Goal: Find specific page/section

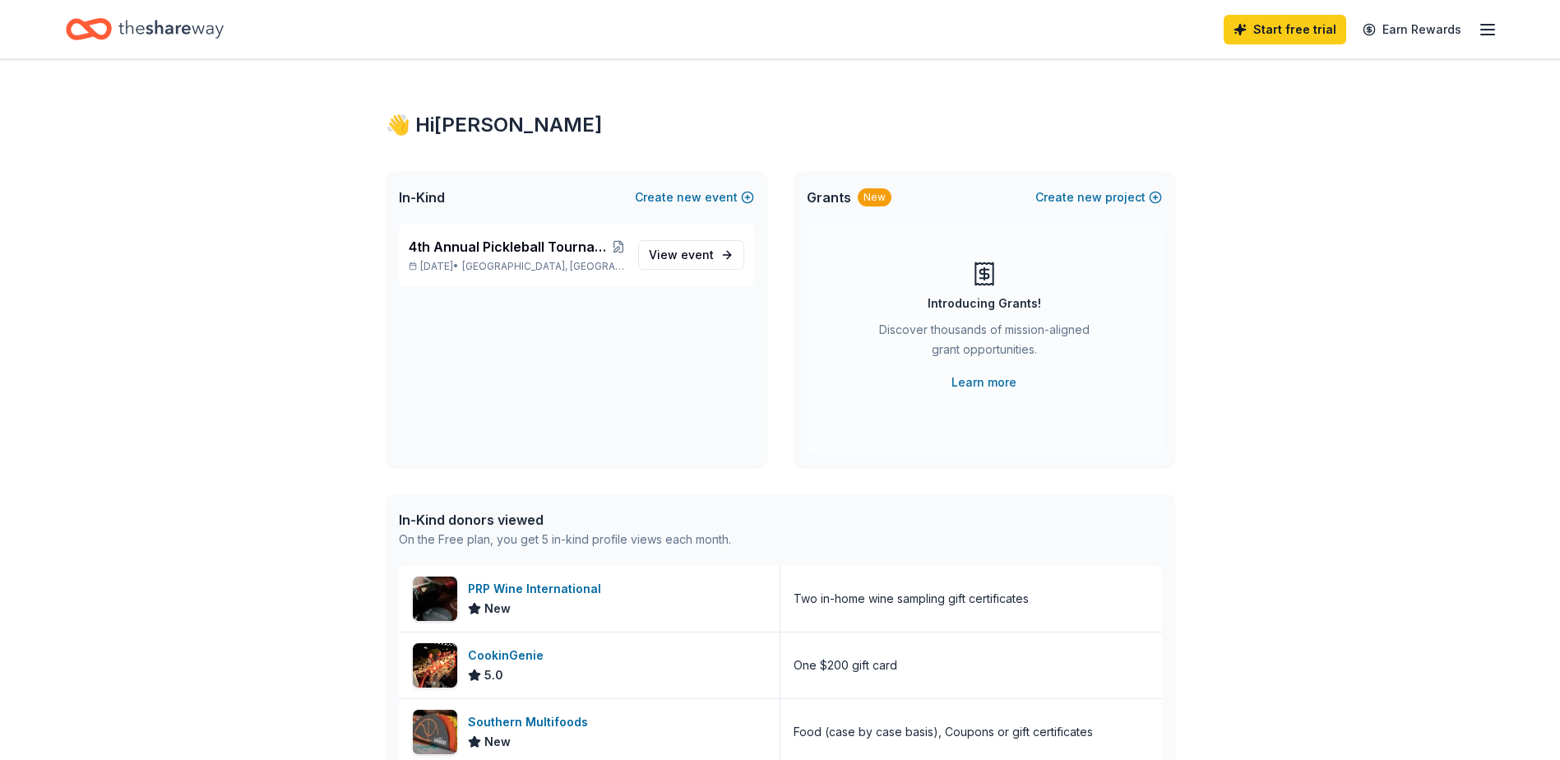
scroll to position [247, 0]
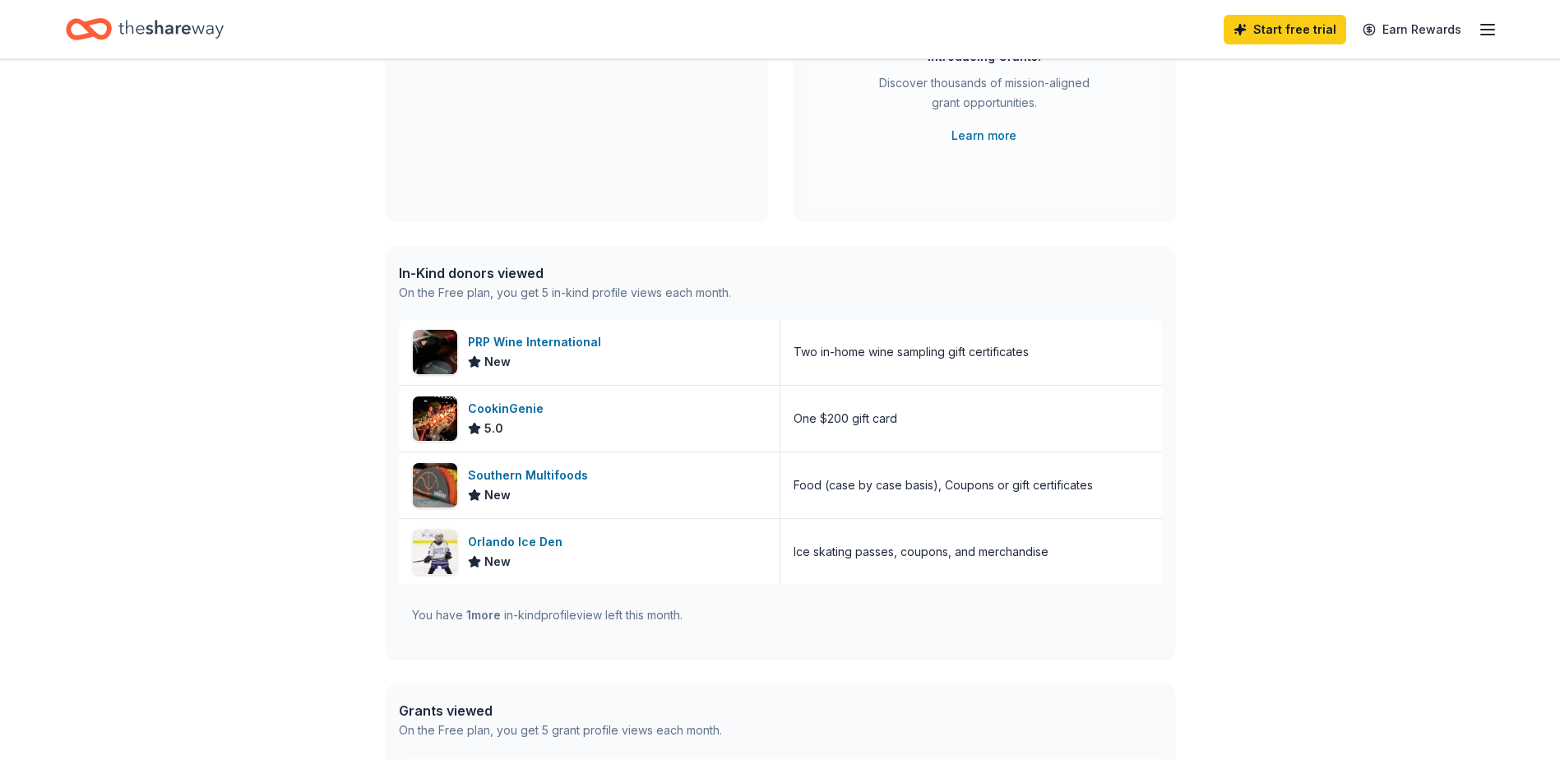
click at [492, 612] on span "1 more" at bounding box center [483, 615] width 35 height 14
click at [144, 28] on icon "Home" at bounding box center [170, 29] width 105 height 18
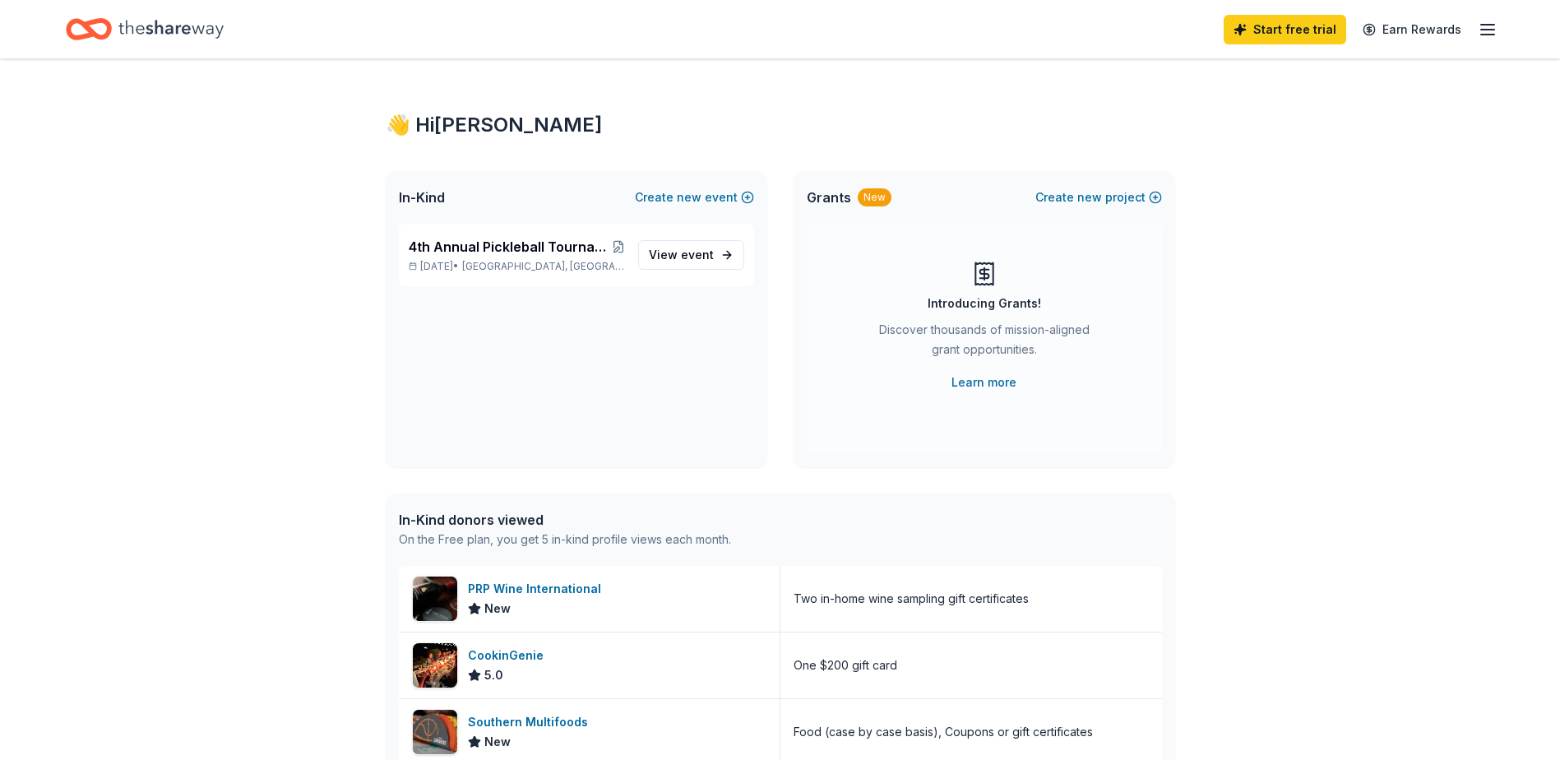
click at [1488, 28] on icon "button" at bounding box center [1488, 30] width 20 height 20
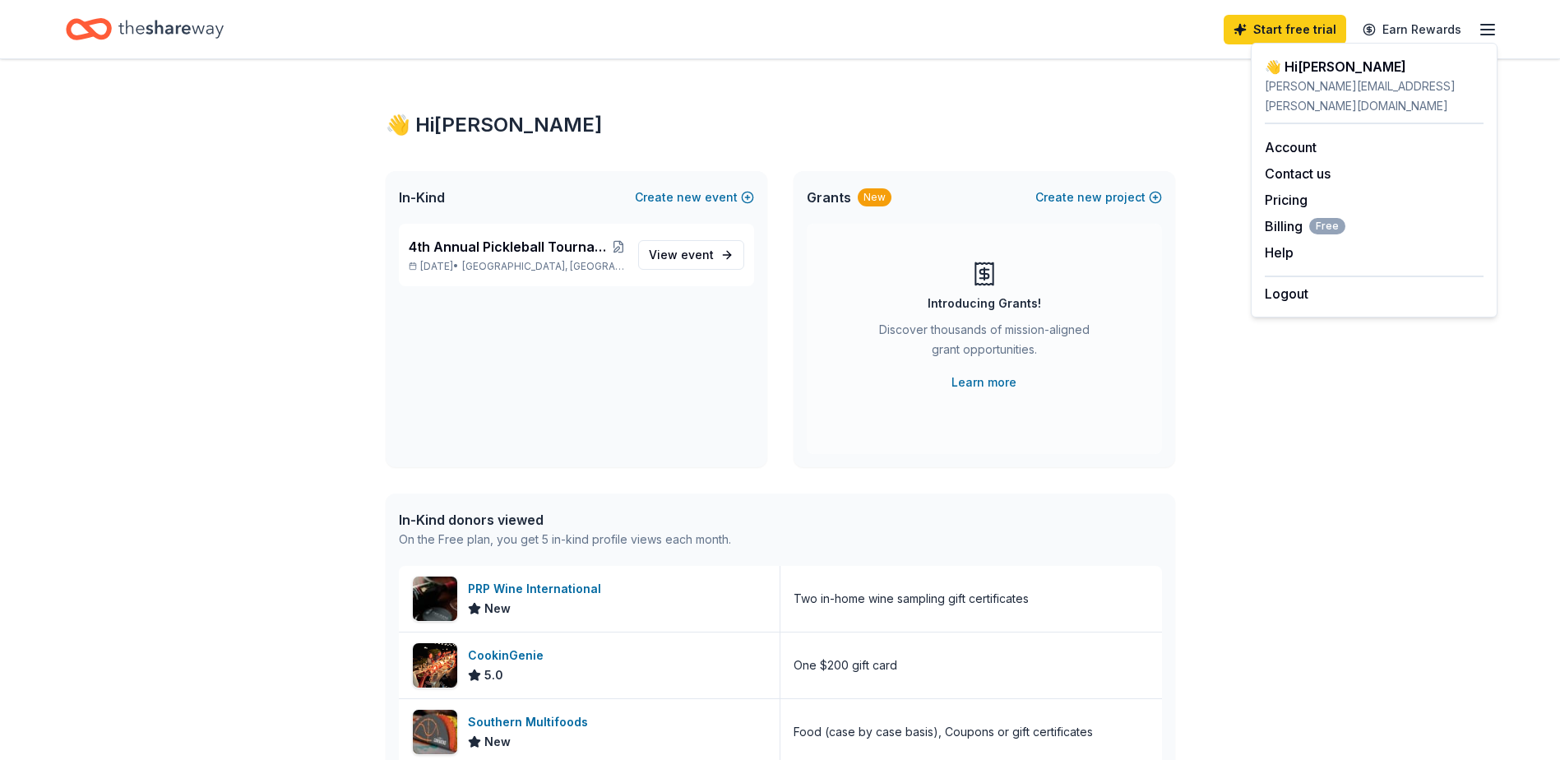
click at [153, 35] on icon "Home" at bounding box center [170, 29] width 105 height 34
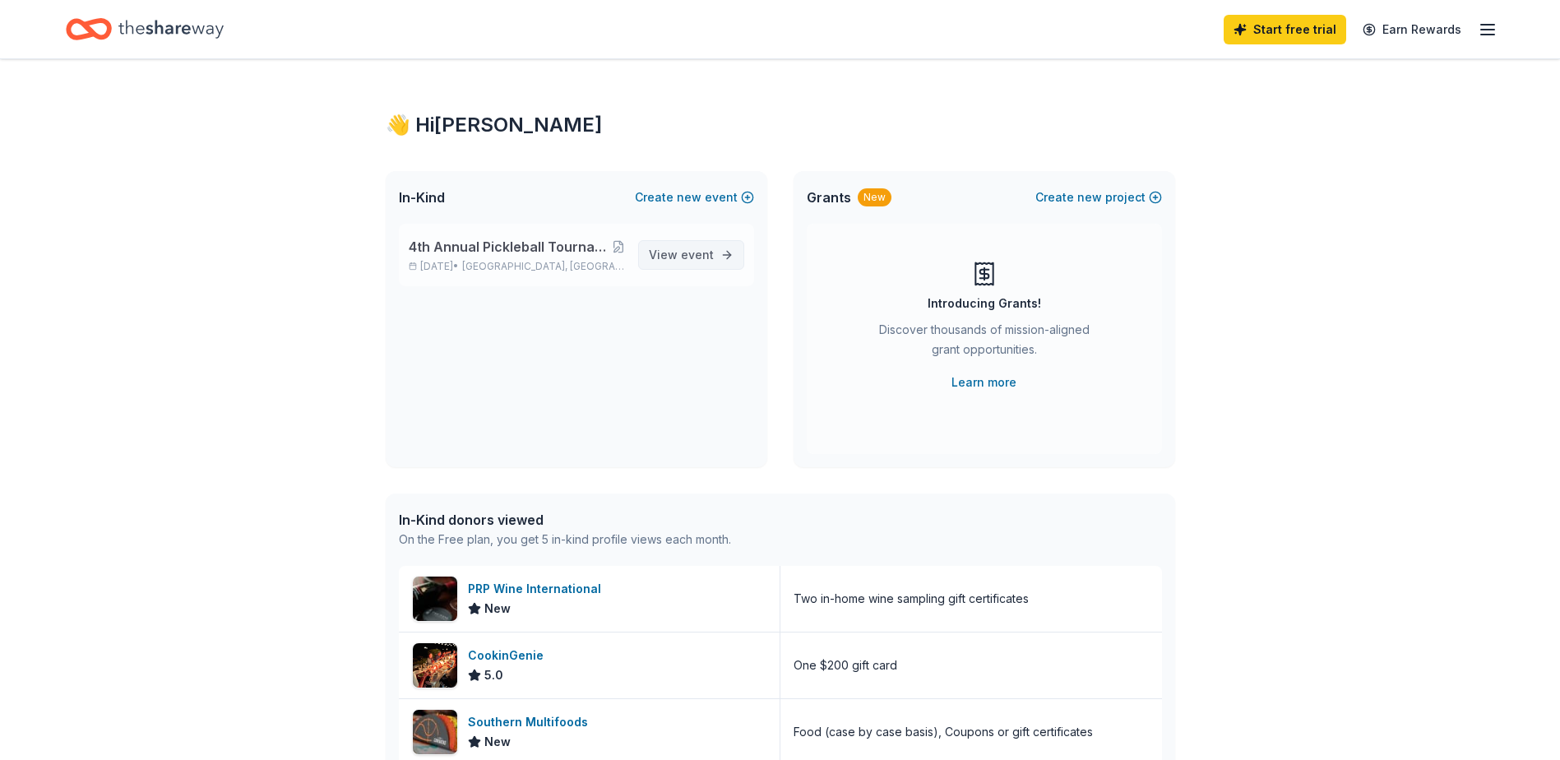
click at [700, 253] on span "event" at bounding box center [697, 255] width 33 height 14
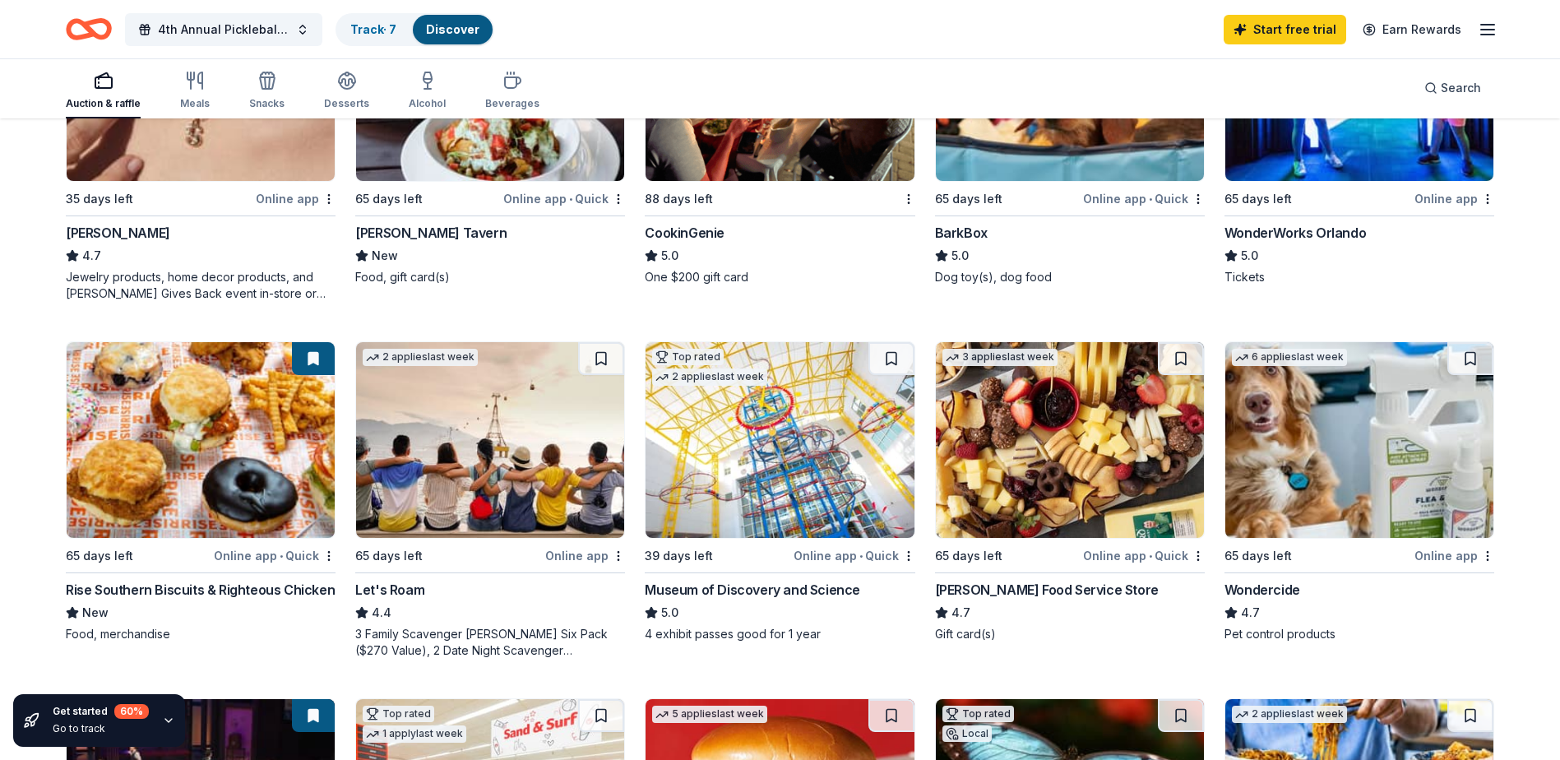
scroll to position [658, 0]
